Goal: Navigation & Orientation: Find specific page/section

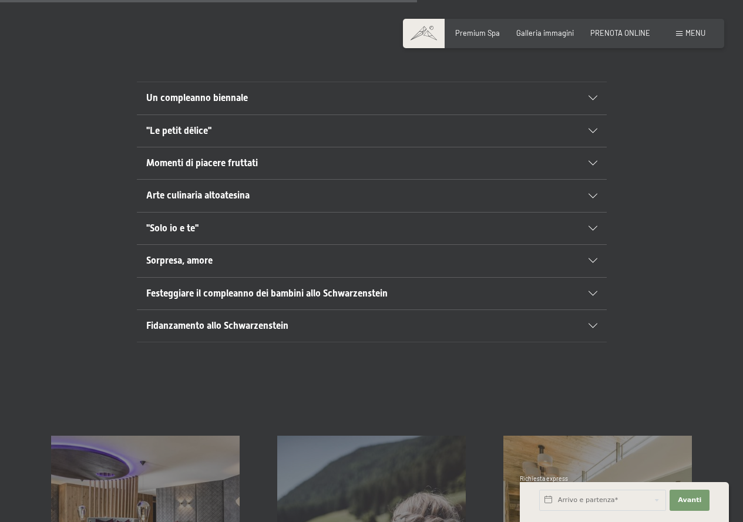
click at [359, 224] on h2 ""Solo io e te"" at bounding box center [349, 228] width 406 height 13
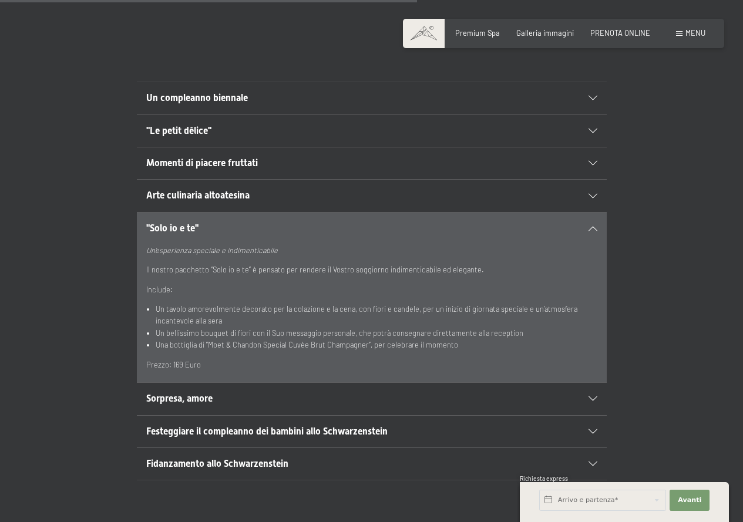
click at [359, 224] on h2 ""Solo io e te"" at bounding box center [349, 228] width 406 height 13
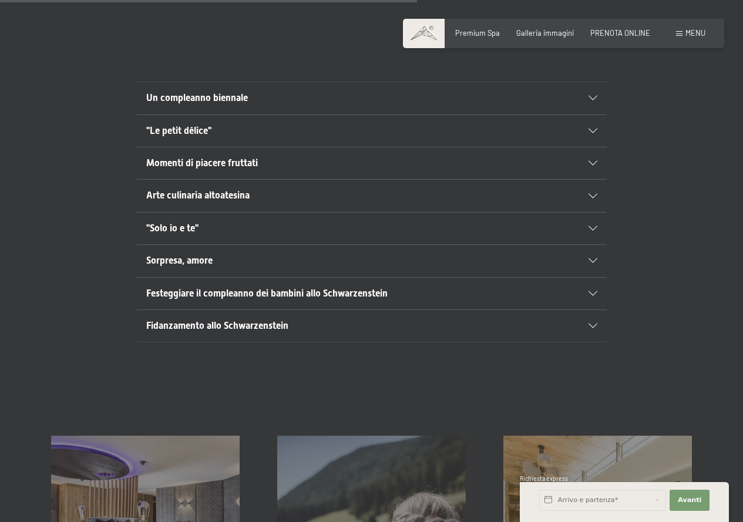
click at [359, 224] on h2 ""Solo io e te"" at bounding box center [349, 228] width 406 height 13
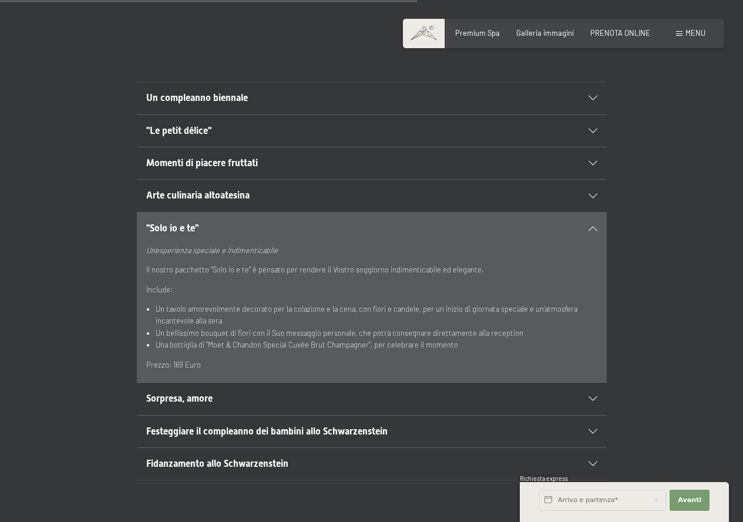
click at [359, 224] on h2 ""Solo io e te"" at bounding box center [349, 228] width 406 height 13
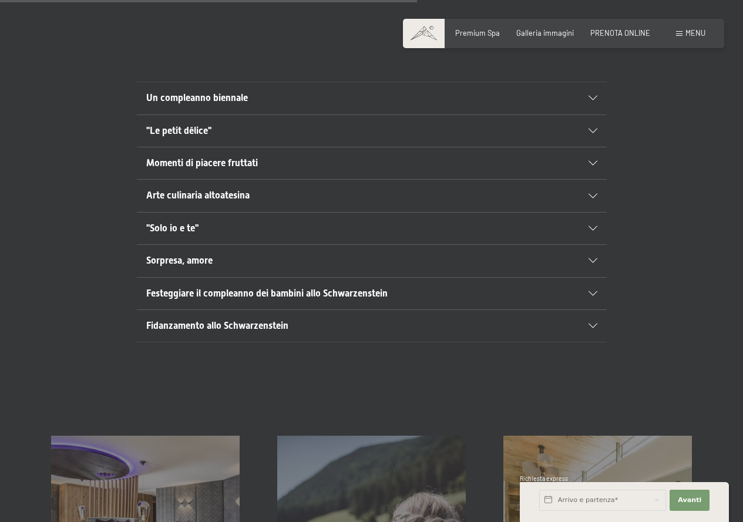
click at [432, 125] on h2 ""Le petit délice"" at bounding box center [349, 131] width 406 height 13
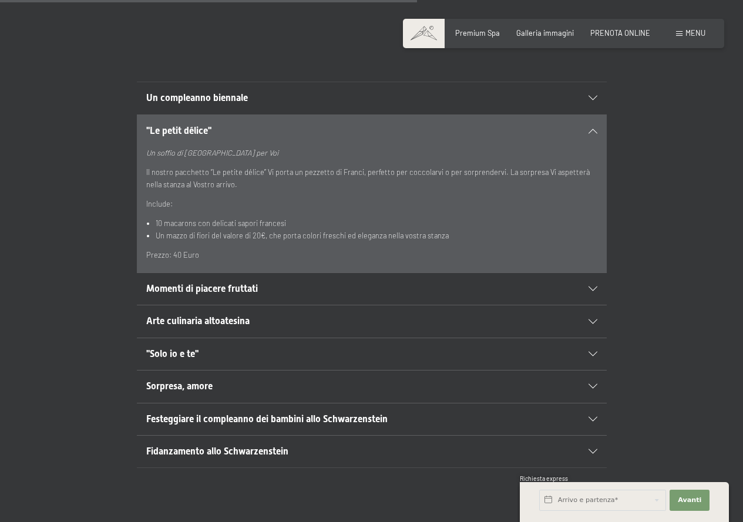
click at [432, 125] on h2 ""Le petit délice"" at bounding box center [349, 131] width 406 height 13
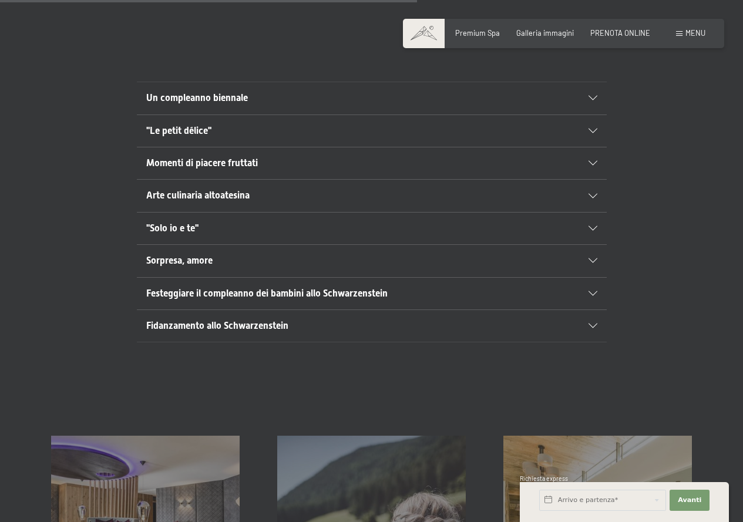
click at [426, 155] on div "Momenti di piacere fruttati" at bounding box center [371, 163] width 451 height 32
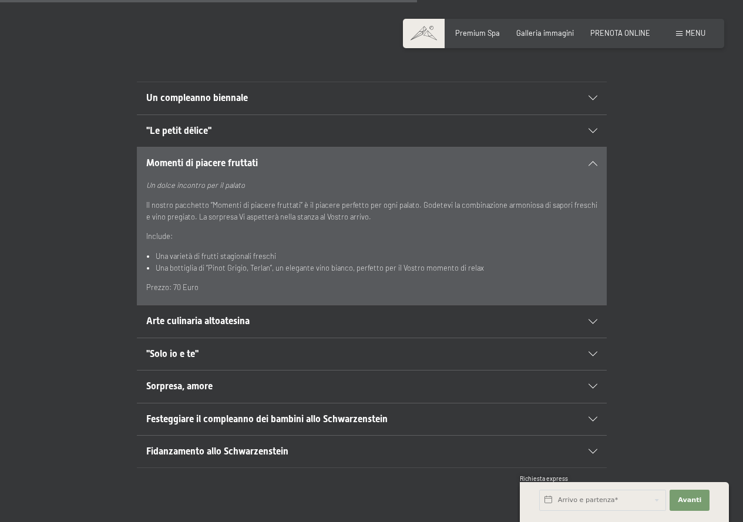
click at [422, 162] on h2 "Momenti di piacere fruttati" at bounding box center [349, 163] width 406 height 13
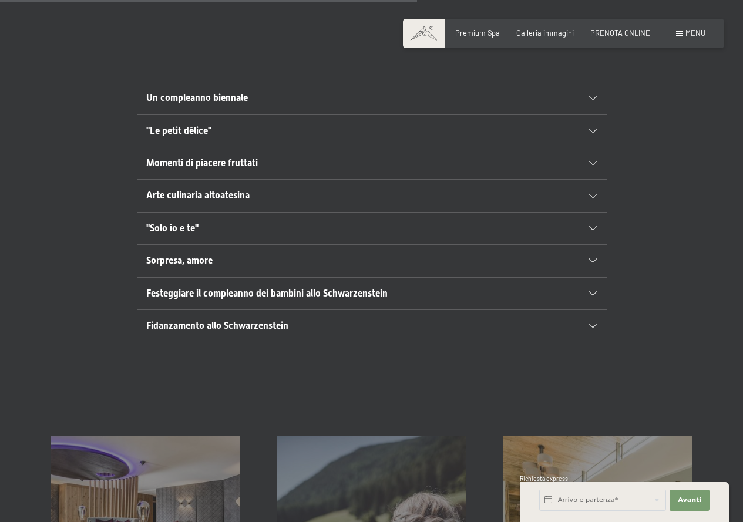
click at [397, 196] on h2 "Arte culinaria altoatesina" at bounding box center [349, 195] width 406 height 13
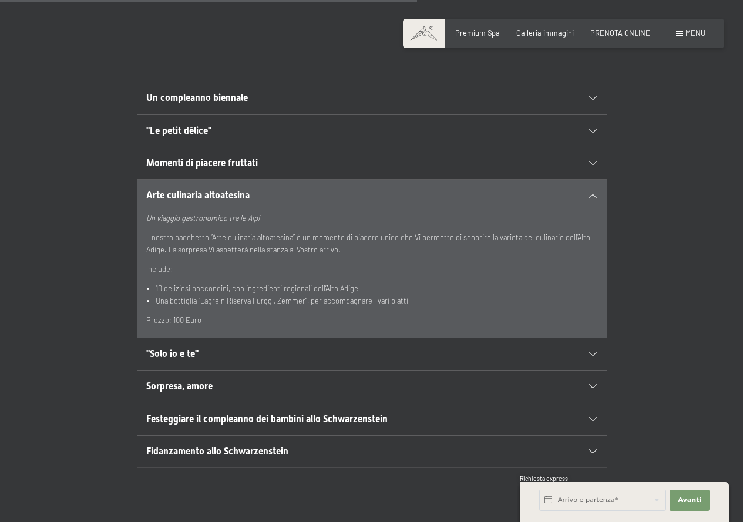
click at [397, 196] on h2 "Arte culinaria altoatesina" at bounding box center [349, 195] width 406 height 13
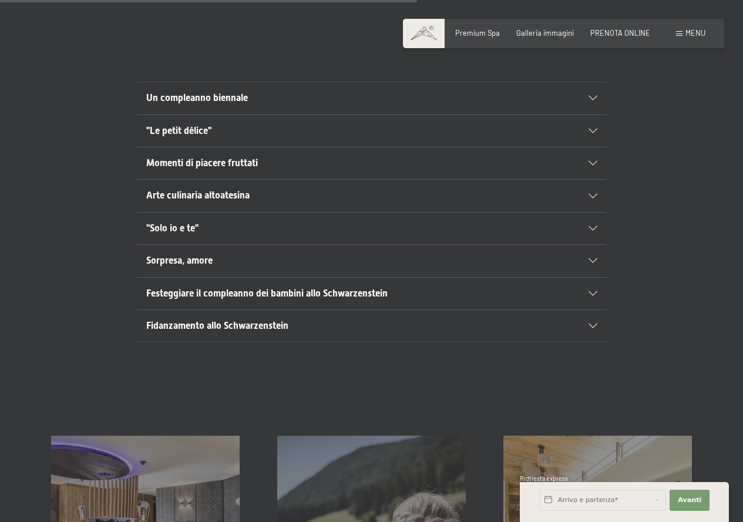
click at [389, 219] on div ""Solo io e te"" at bounding box center [371, 229] width 451 height 32
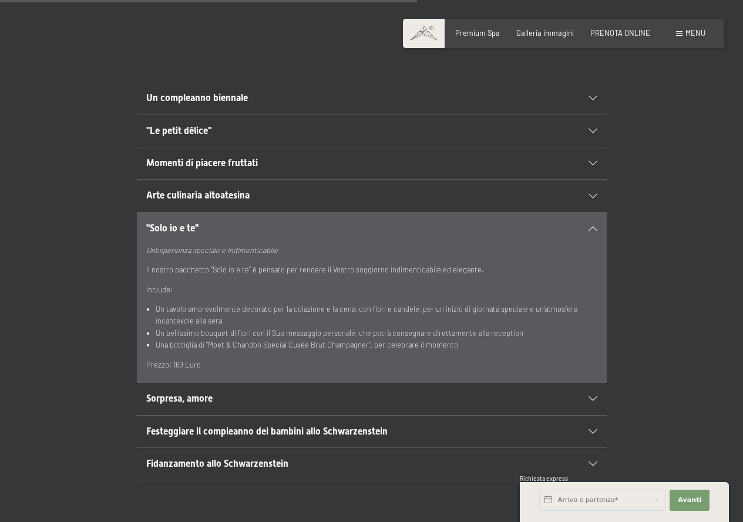
click at [367, 244] on p "Un‘esperienza speciale e indimenticabile" at bounding box center [371, 250] width 451 height 12
click at [374, 223] on h2 ""Solo io e te"" at bounding box center [349, 228] width 406 height 13
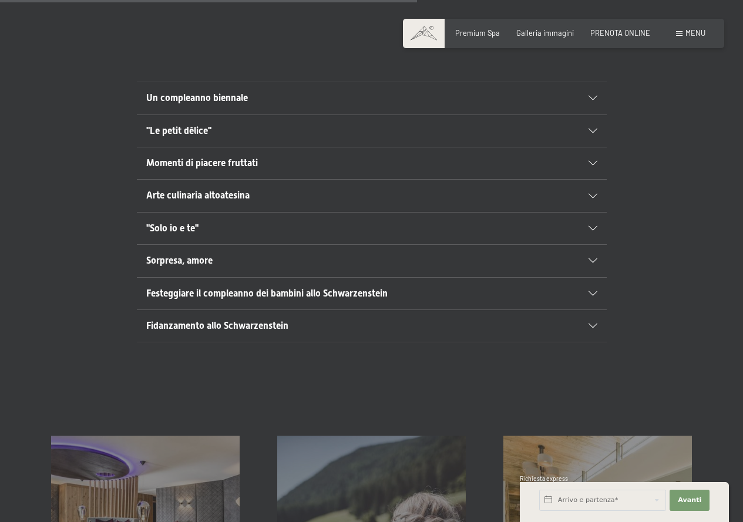
click at [261, 261] on h2 "Sorpresa, amore" at bounding box center [349, 260] width 406 height 13
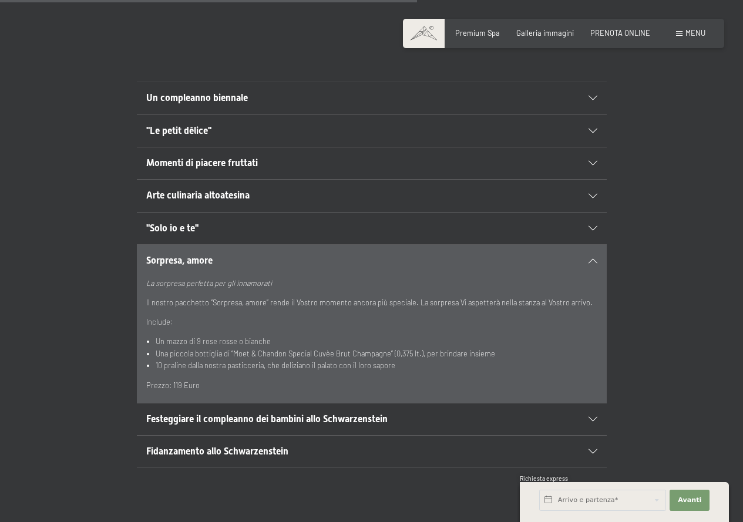
click at [261, 261] on h2 "Sorpresa, amore" at bounding box center [349, 260] width 406 height 13
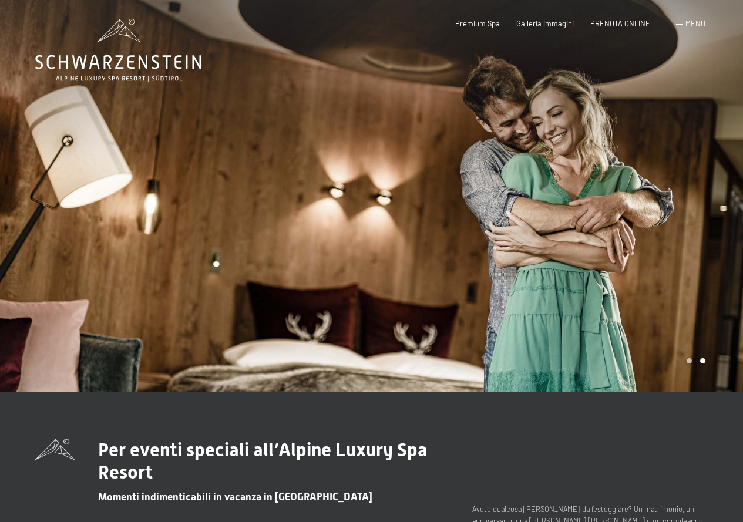
click at [496, 19] on div "Prenotazione Richiesta Premium Spa Galleria immagini PRENOTA ONLINE Menu DE IT …" at bounding box center [564, 24] width 284 height 11
click at [499, 24] on span "Premium Spa" at bounding box center [477, 21] width 45 height 9
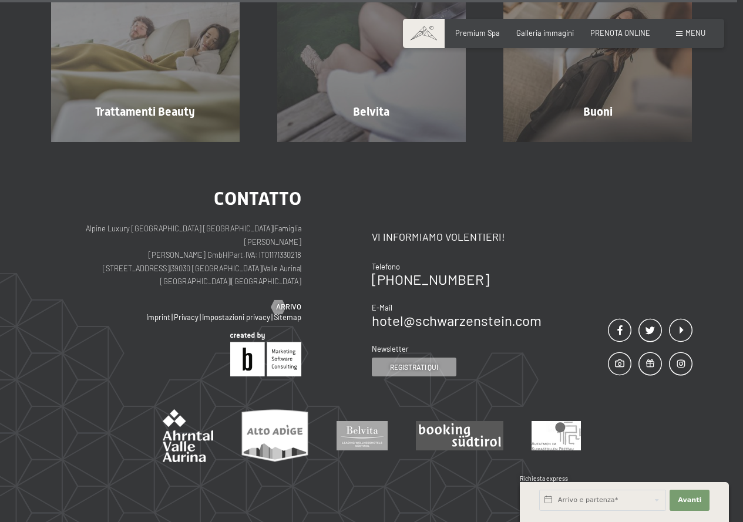
scroll to position [5936, 0]
